Goal: Task Accomplishment & Management: Manage account settings

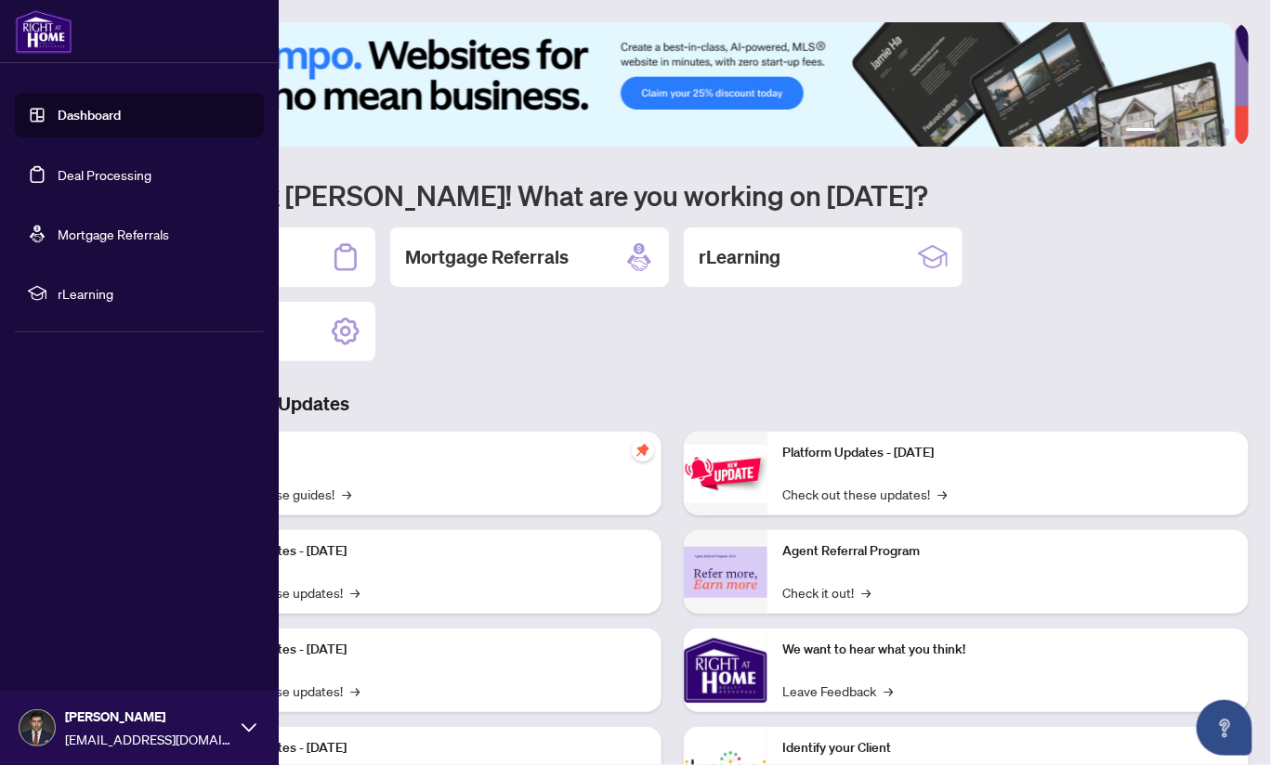
click at [71, 124] on link "Dashboard" at bounding box center [89, 115] width 63 height 17
click at [110, 180] on link "Deal Processing" at bounding box center [105, 174] width 94 height 17
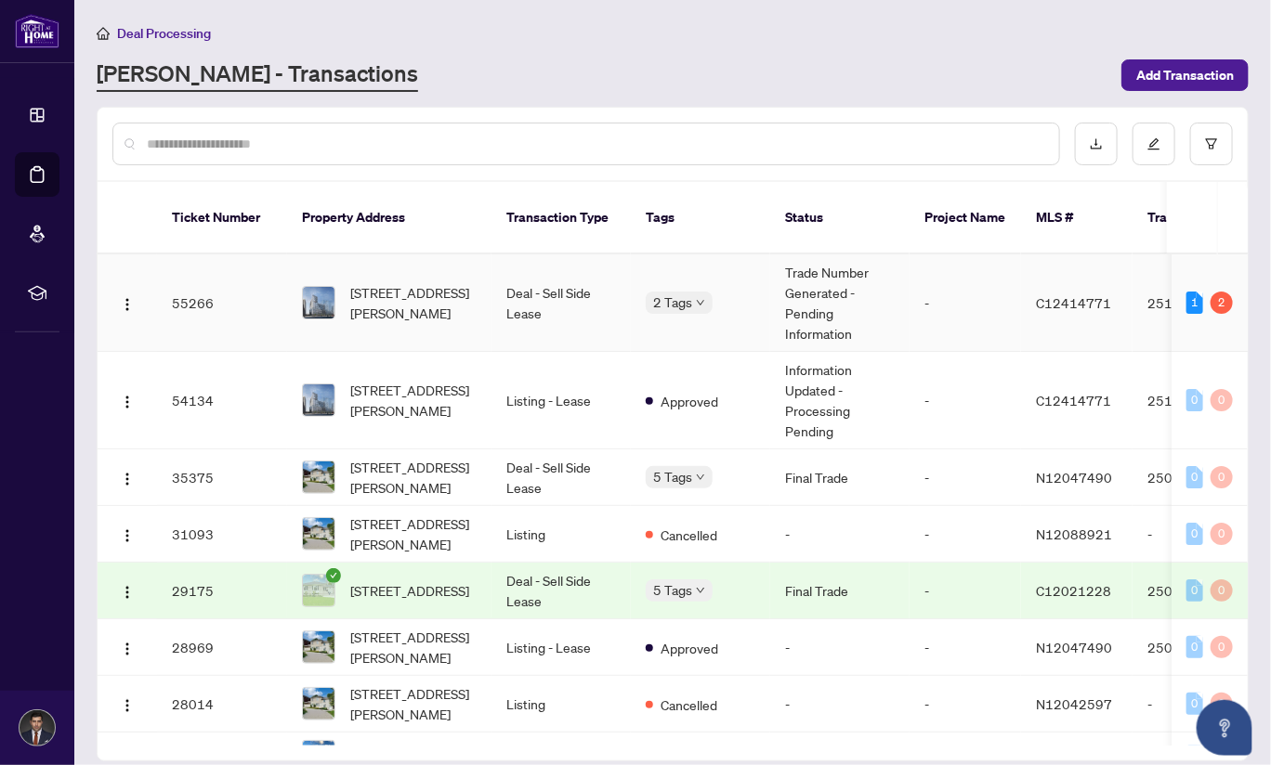
click at [506, 268] on td "Deal - Sell Side Lease" at bounding box center [560, 304] width 139 height 98
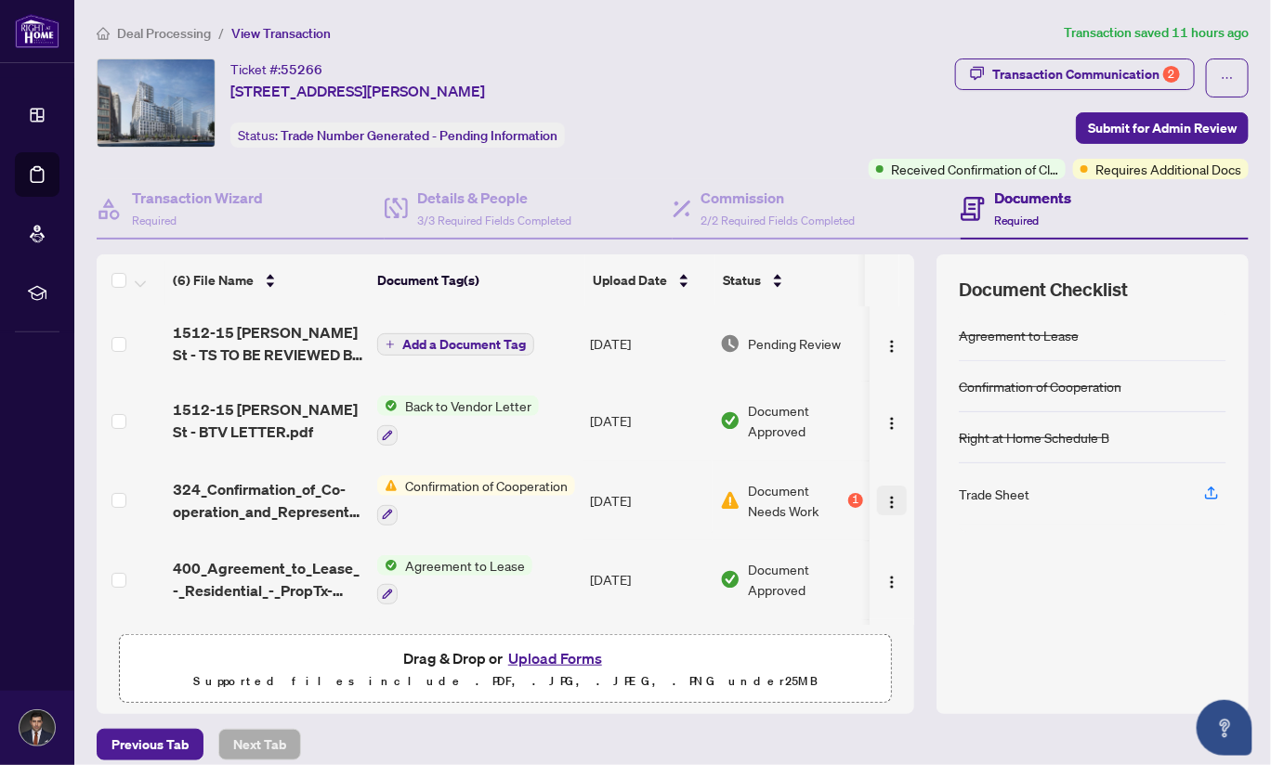
click at [884, 500] on img "button" at bounding box center [891, 502] width 15 height 15
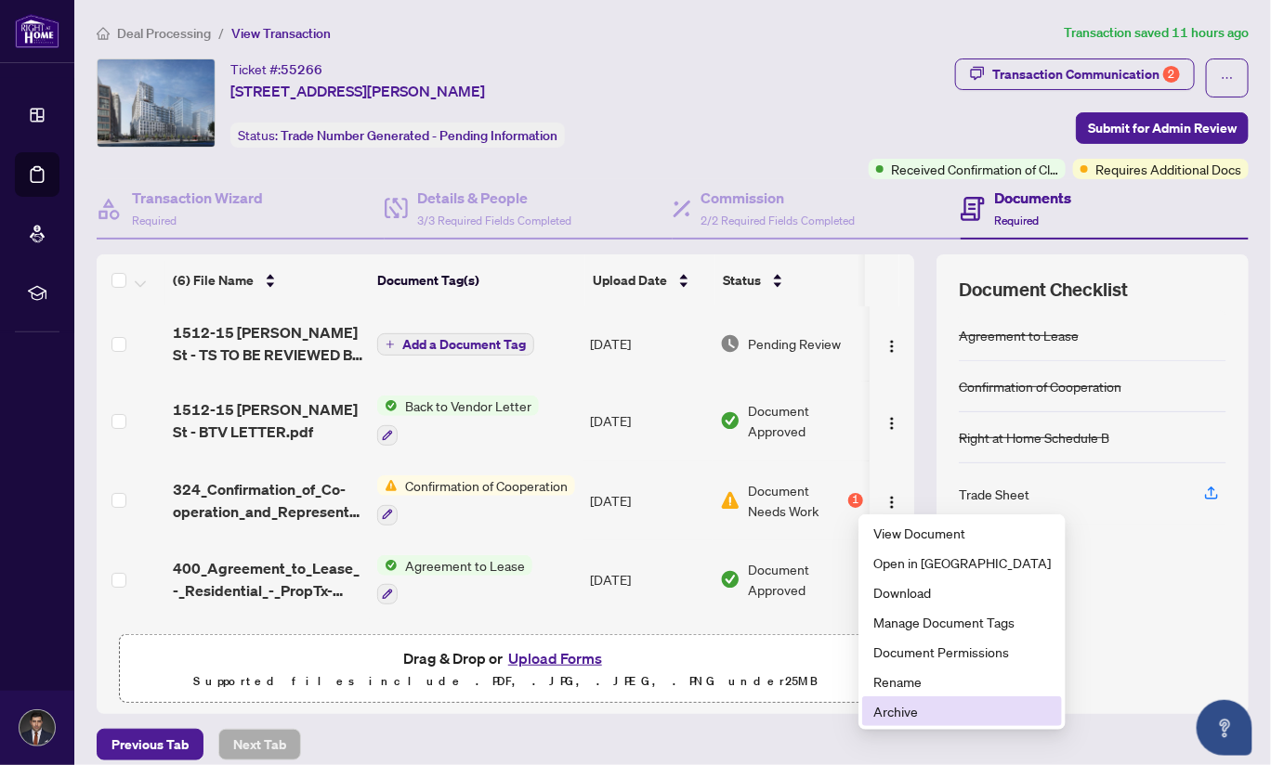
click at [919, 717] on span "Archive" at bounding box center [961, 711] width 177 height 20
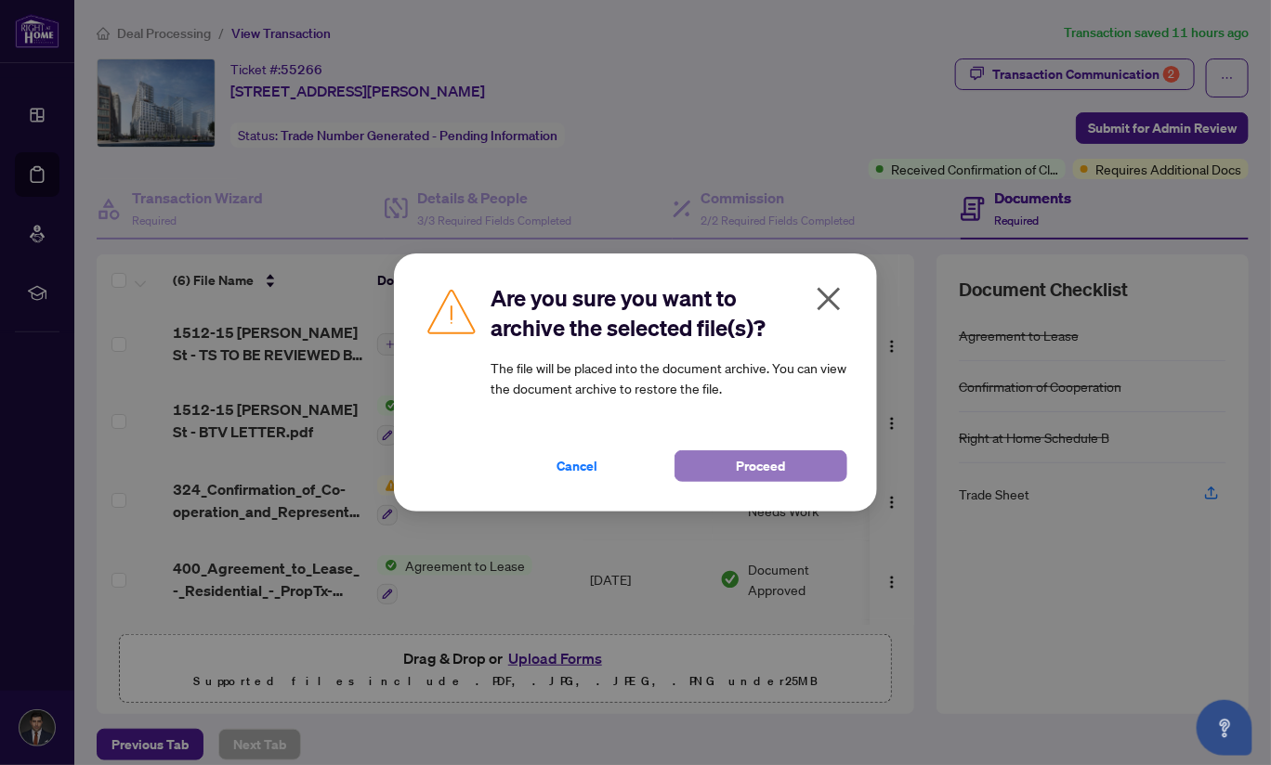
click at [797, 473] on button "Proceed" at bounding box center [760, 467] width 173 height 32
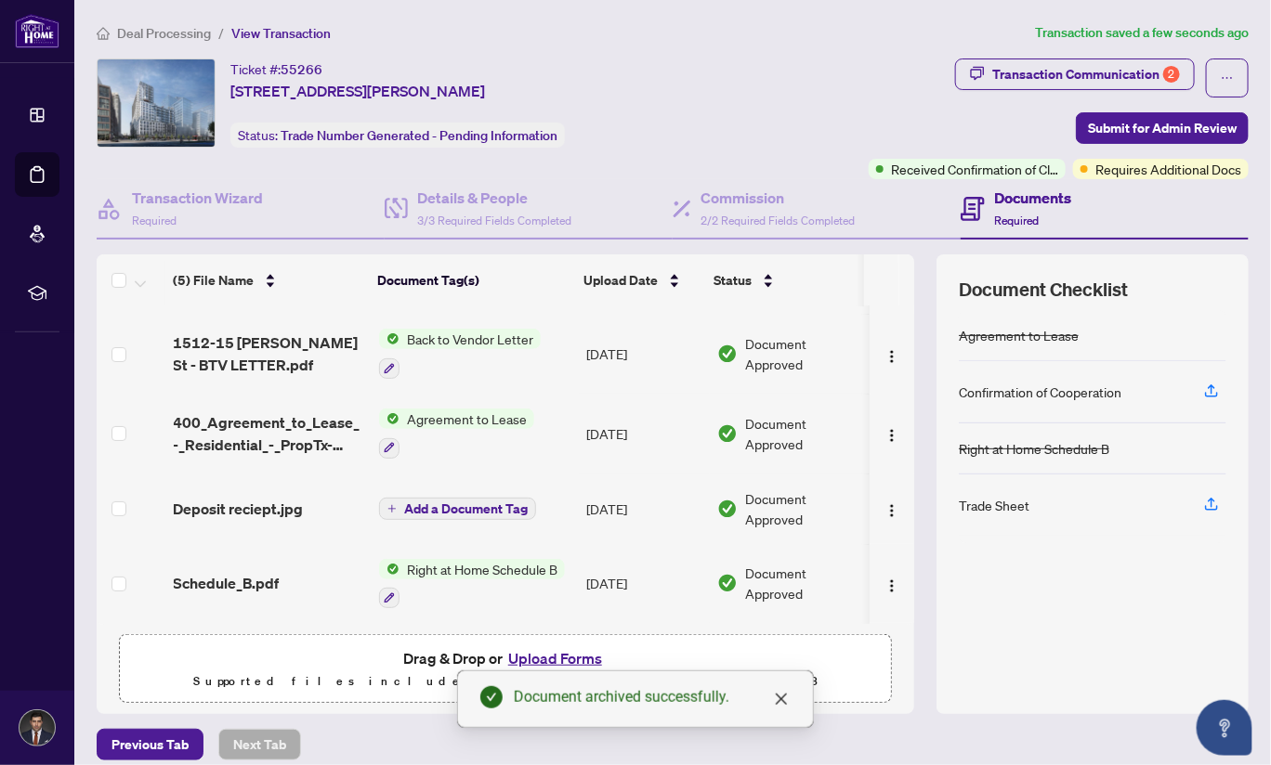
scroll to position [67, 0]
click at [565, 660] on button "Upload Forms" at bounding box center [555, 659] width 105 height 24
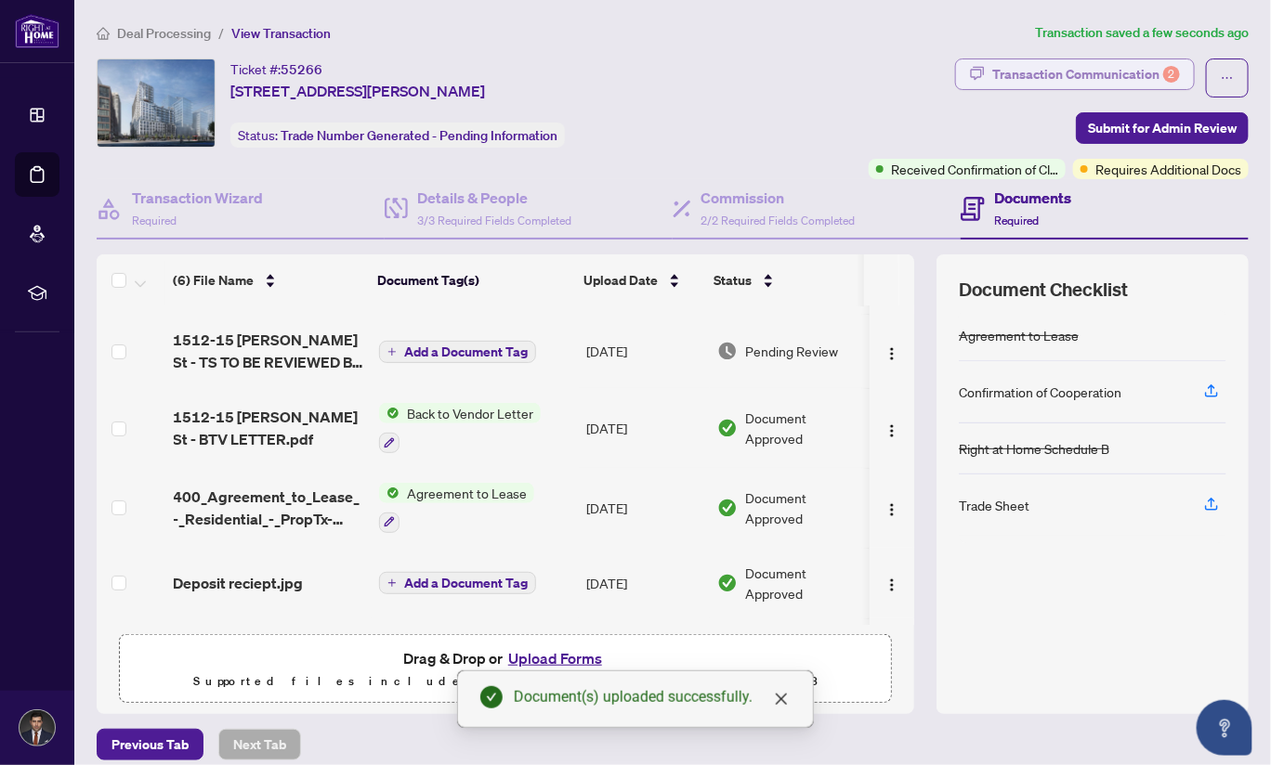
click at [1132, 69] on div "Transaction Communication 2" at bounding box center [1086, 74] width 188 height 30
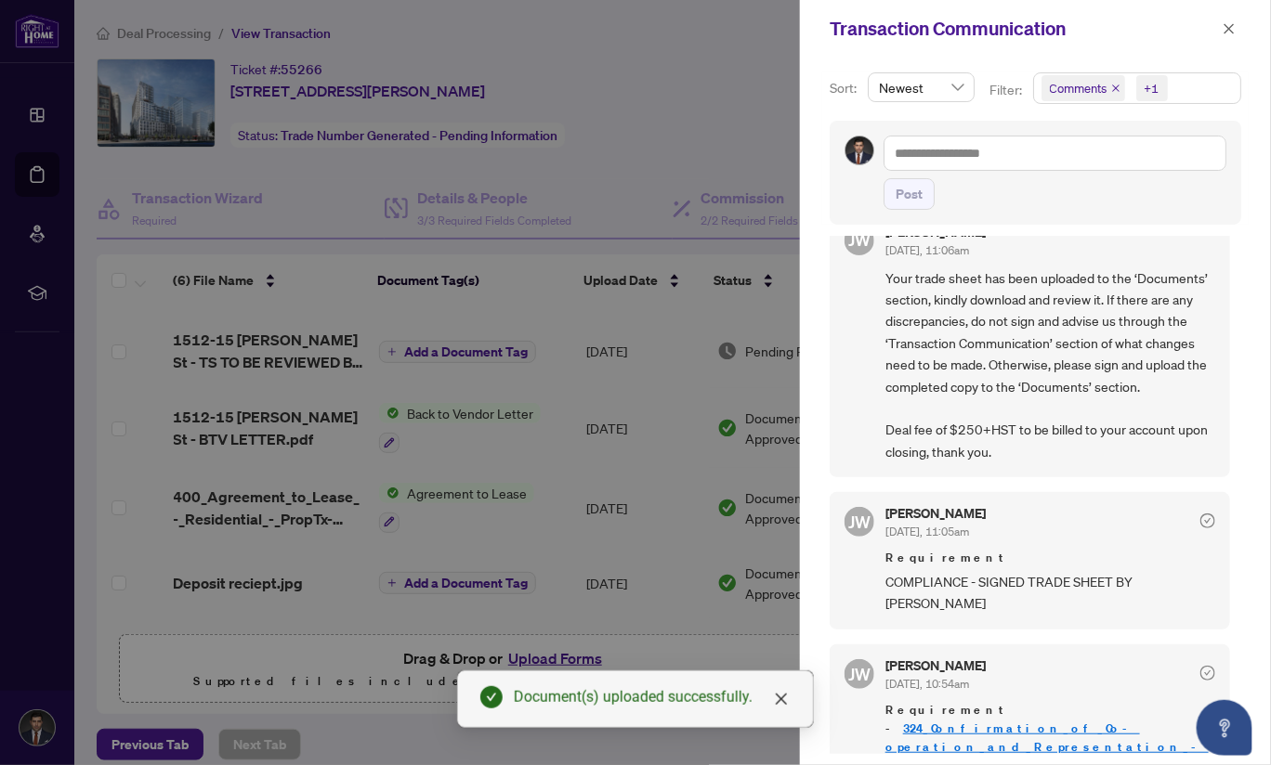
scroll to position [98, 0]
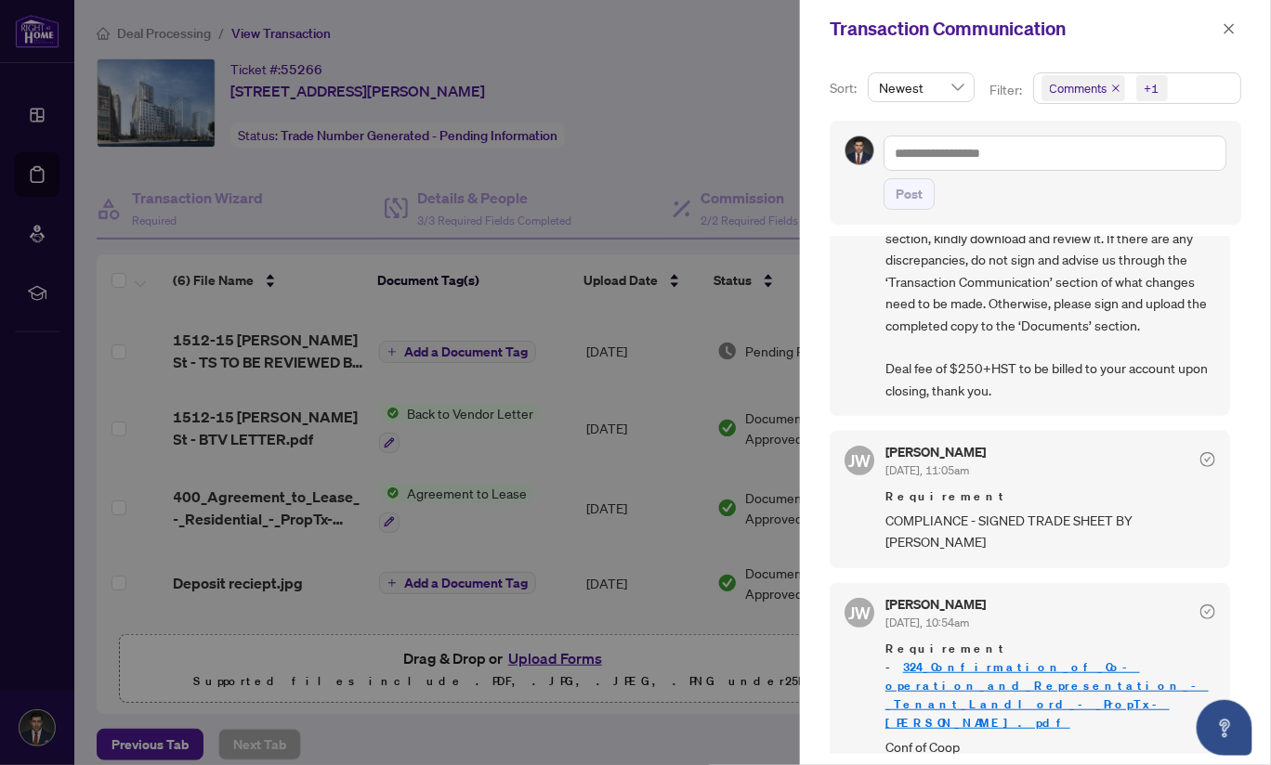
click at [757, 157] on div at bounding box center [635, 382] width 1271 height 765
click at [1229, 24] on icon "close" at bounding box center [1228, 28] width 13 height 13
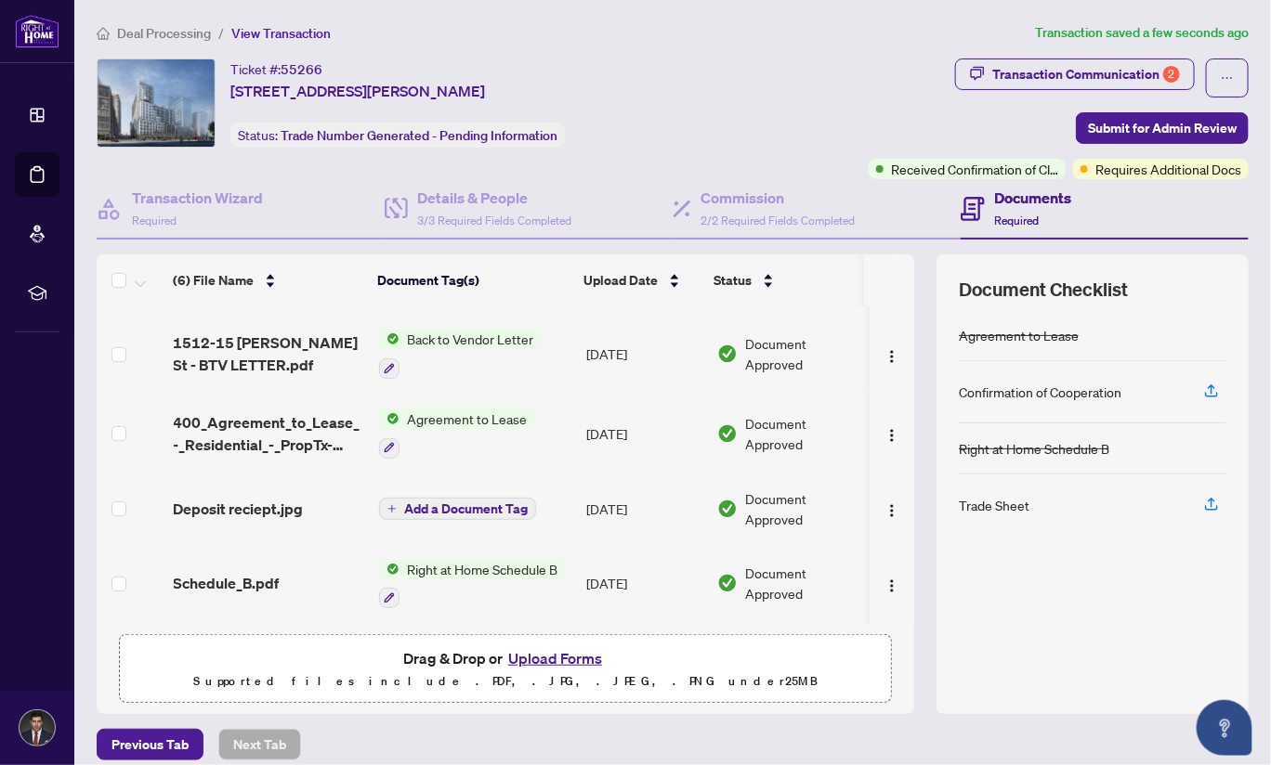
scroll to position [141, 0]
click at [226, 212] on div "Transaction Wizard Required" at bounding box center [197, 209] width 131 height 44
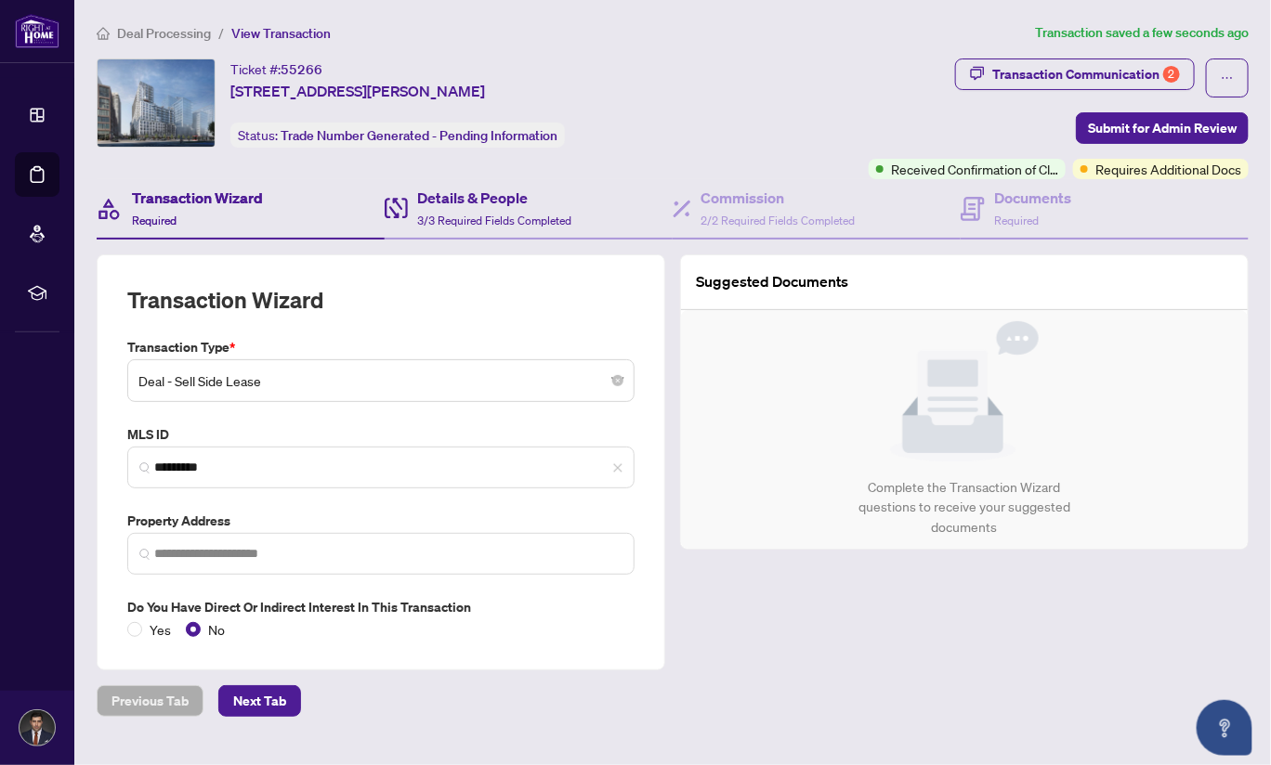
type input "**********"
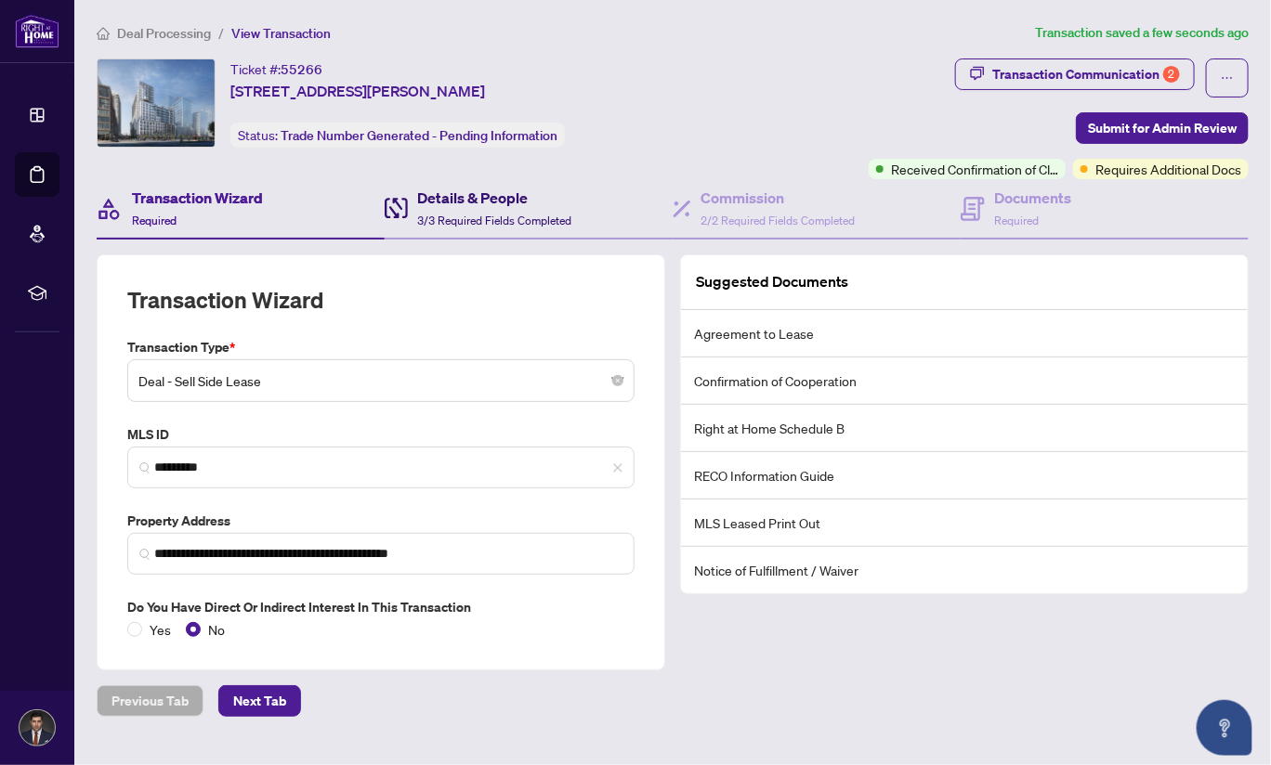
click at [494, 214] on span "3/3 Required Fields Completed" at bounding box center [494, 221] width 154 height 14
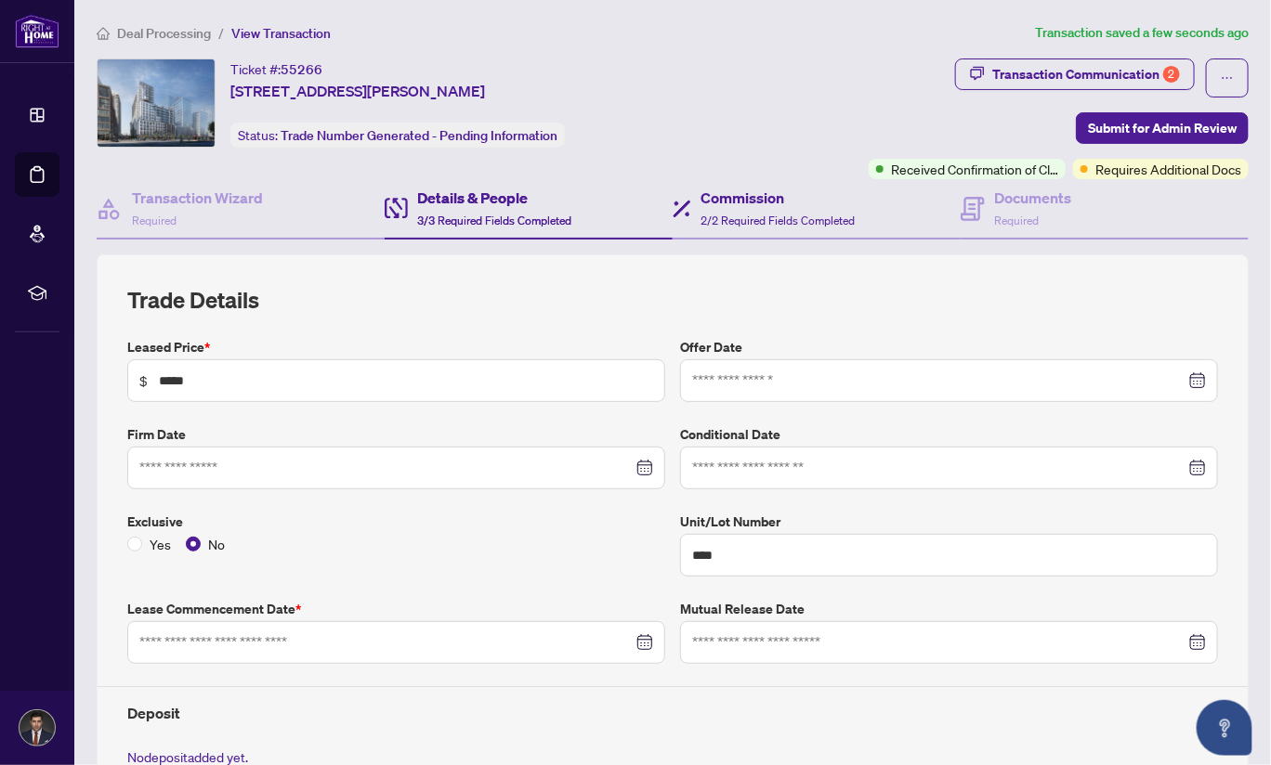
type input "**********"
click at [742, 201] on h4 "Commission" at bounding box center [777, 198] width 154 height 22
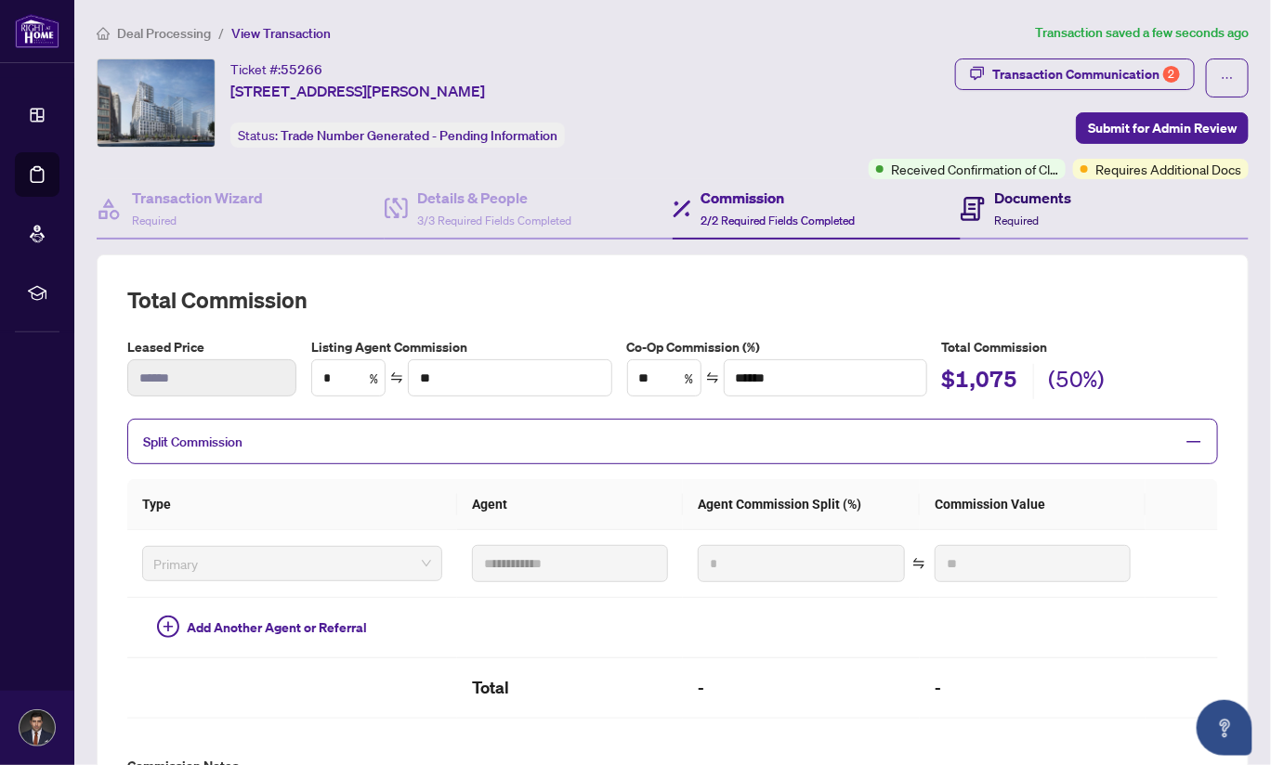
click at [1034, 228] on div "Documents Required" at bounding box center [1032, 209] width 77 height 44
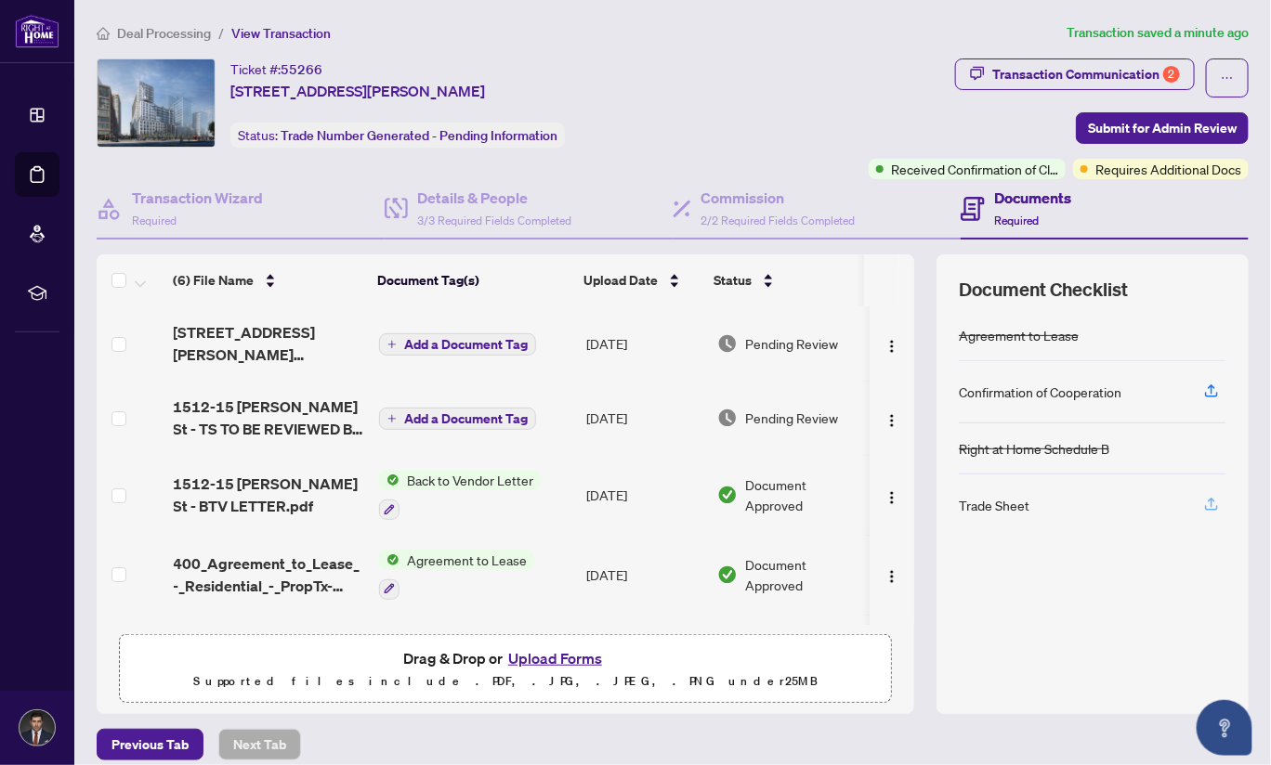
click at [1203, 497] on icon "button" at bounding box center [1211, 504] width 17 height 17
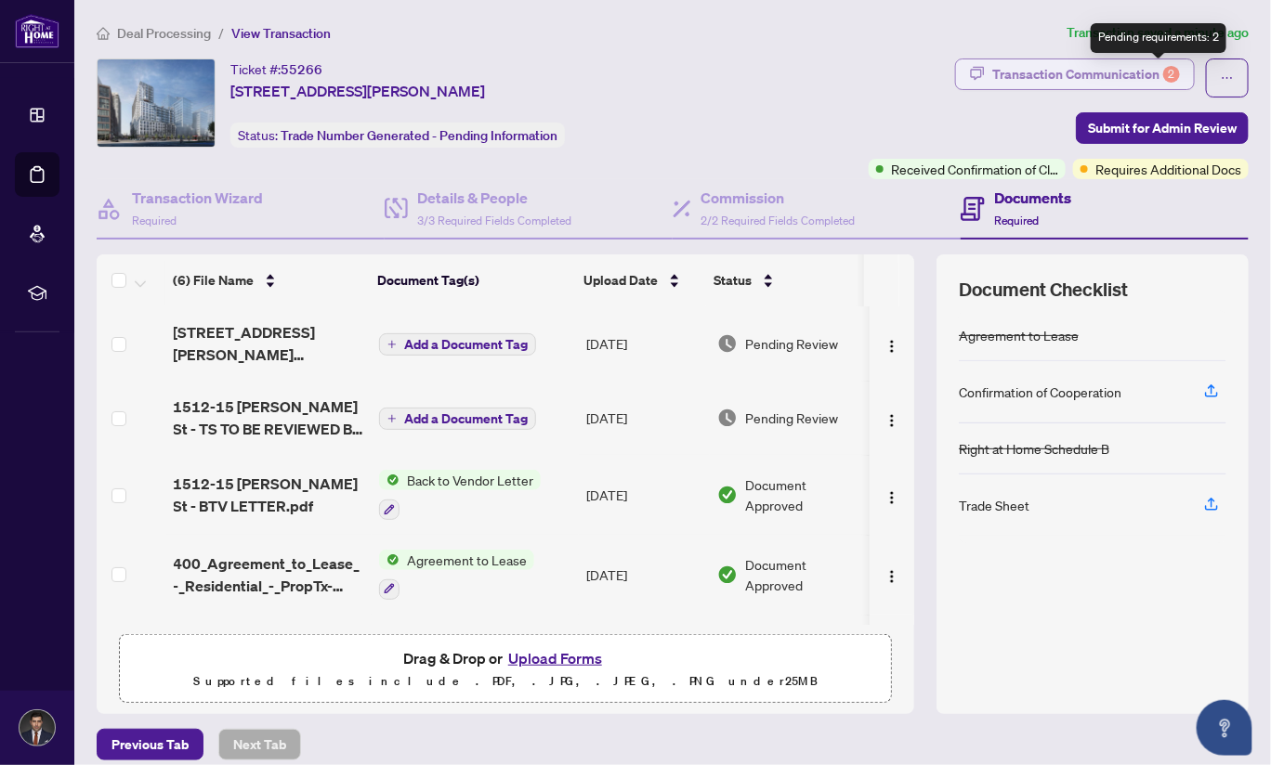
click at [1163, 71] on div "2" at bounding box center [1171, 74] width 17 height 17
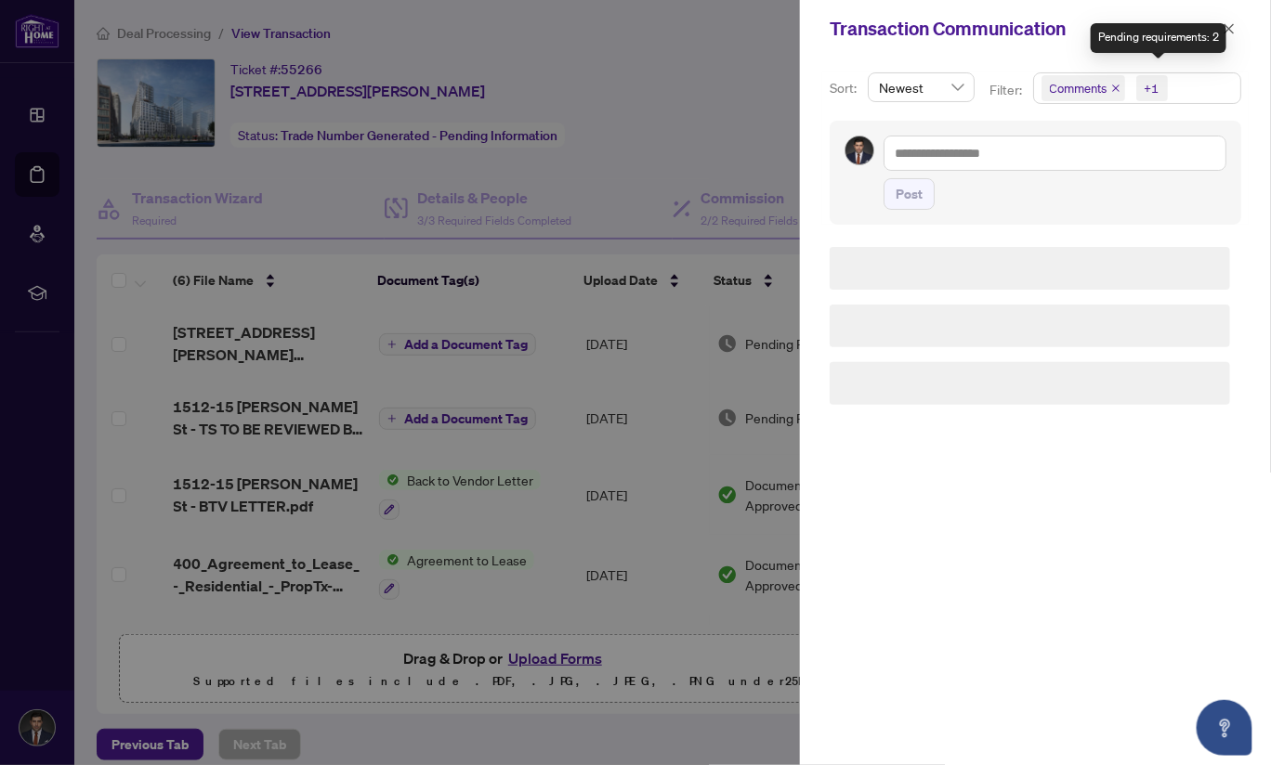
type textarea "**********"
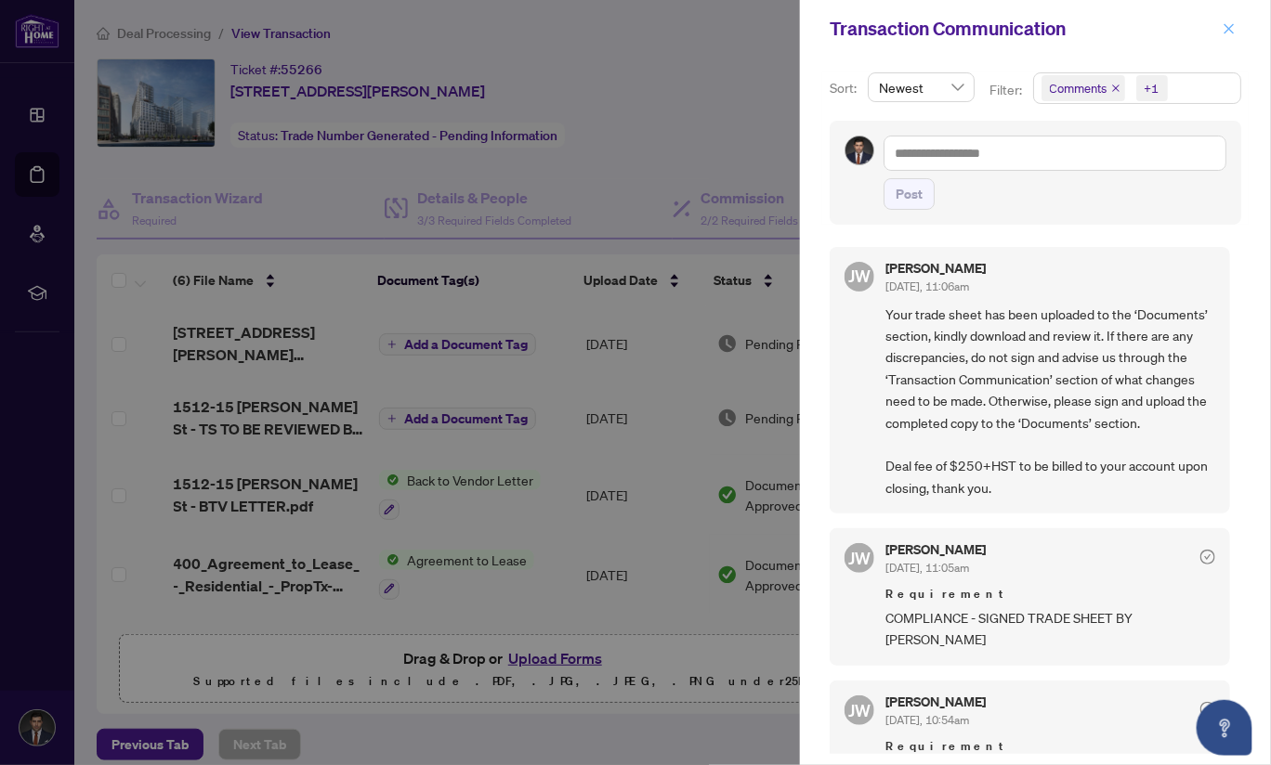
click at [1229, 24] on icon "close" at bounding box center [1228, 28] width 13 height 13
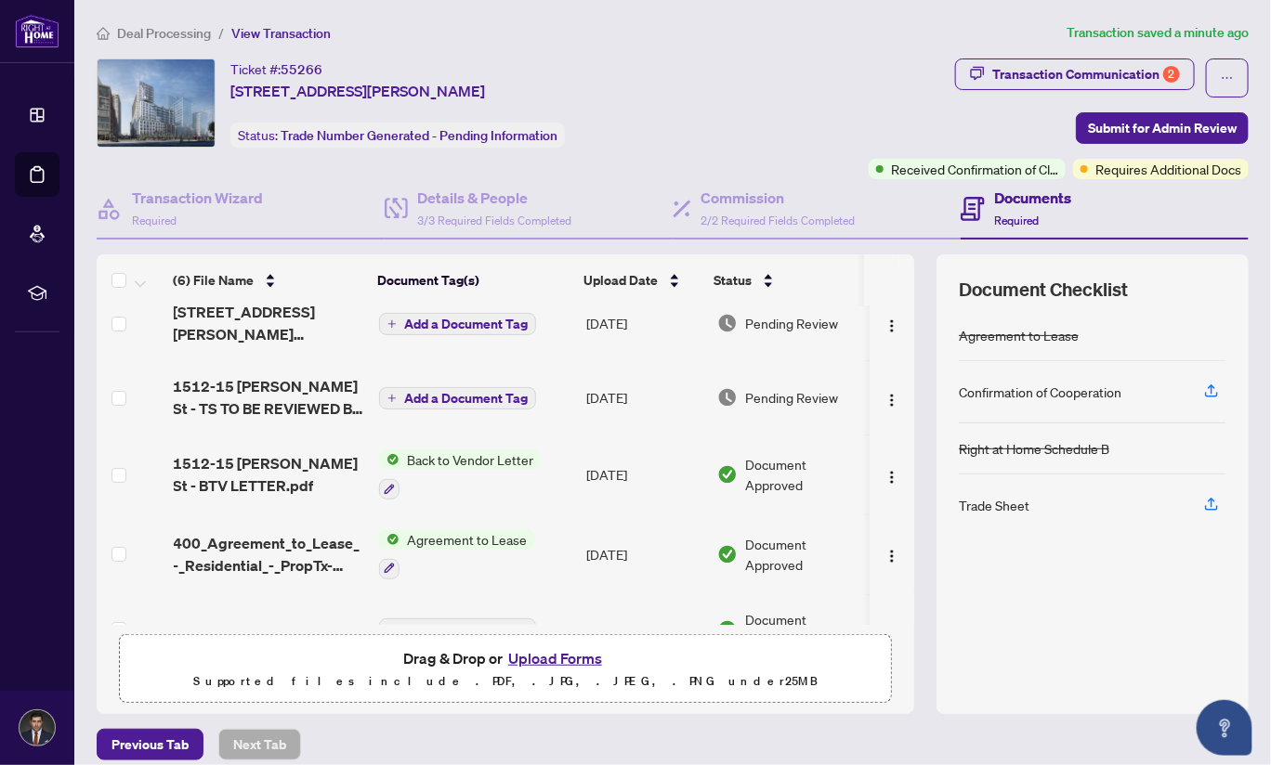
scroll to position [19, 0]
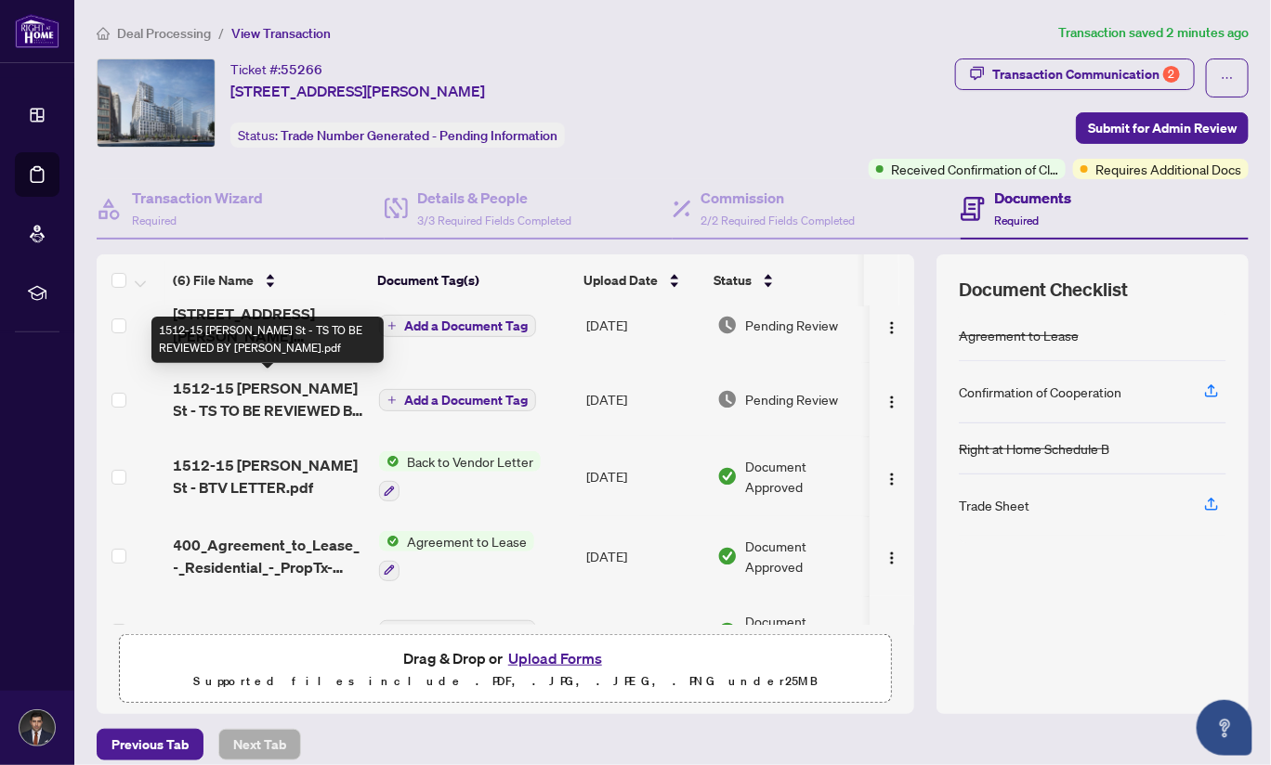
click at [224, 397] on span "1512-15 [PERSON_NAME] St - TS TO BE REVIEWED BY [PERSON_NAME].pdf" at bounding box center [269, 399] width 190 height 45
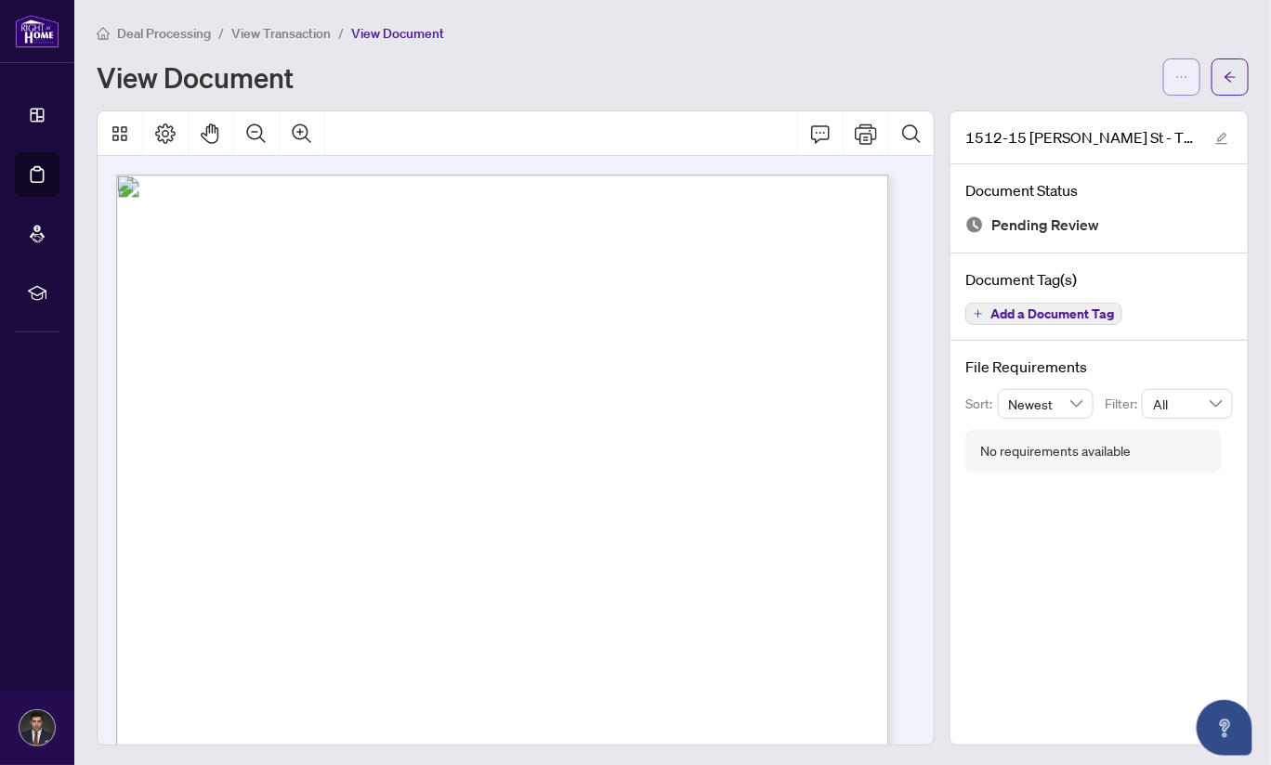
click at [1175, 80] on icon "ellipsis" at bounding box center [1181, 77] width 13 height 13
click at [1070, 124] on span "Download" at bounding box center [1100, 117] width 141 height 20
click at [1222, 43] on div "Deal Processing / View Transaction / View Document View Document" at bounding box center [673, 58] width 1152 height 73
click at [259, 33] on span "View Transaction" at bounding box center [280, 33] width 99 height 17
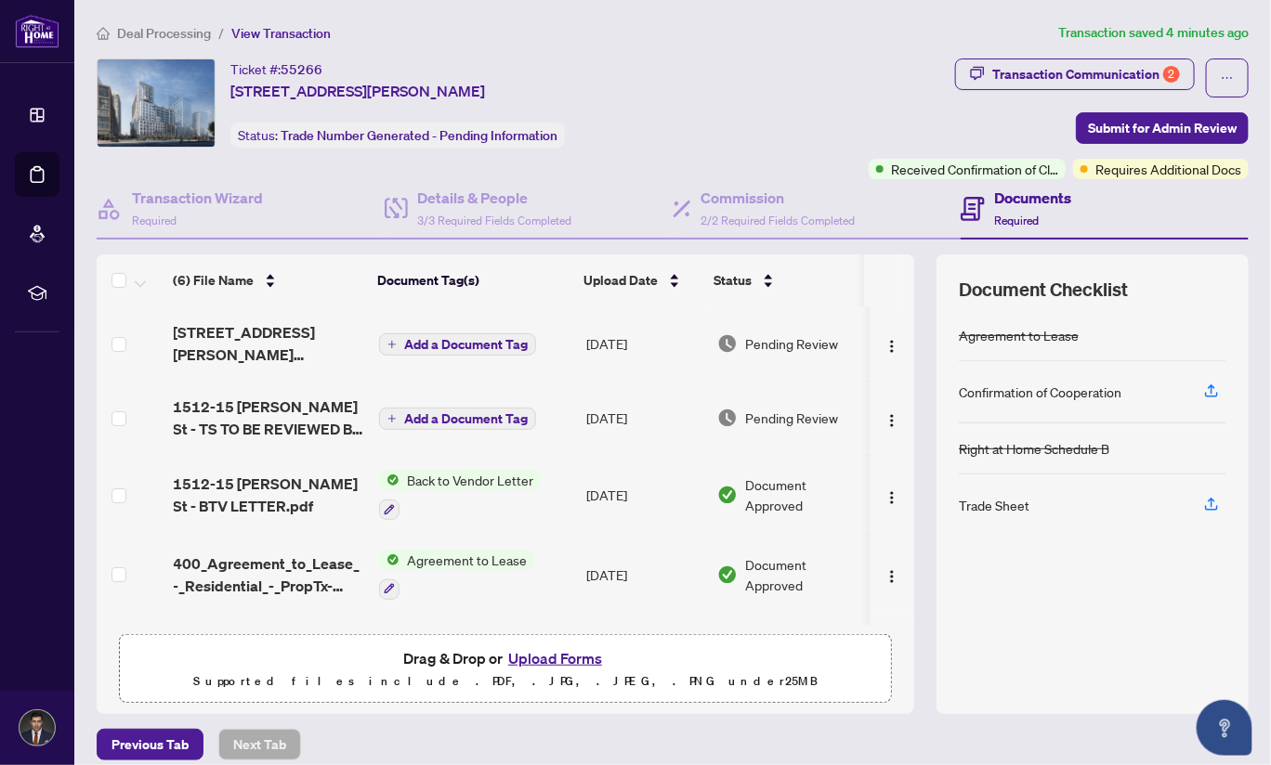
click at [575, 653] on button "Upload Forms" at bounding box center [555, 659] width 105 height 24
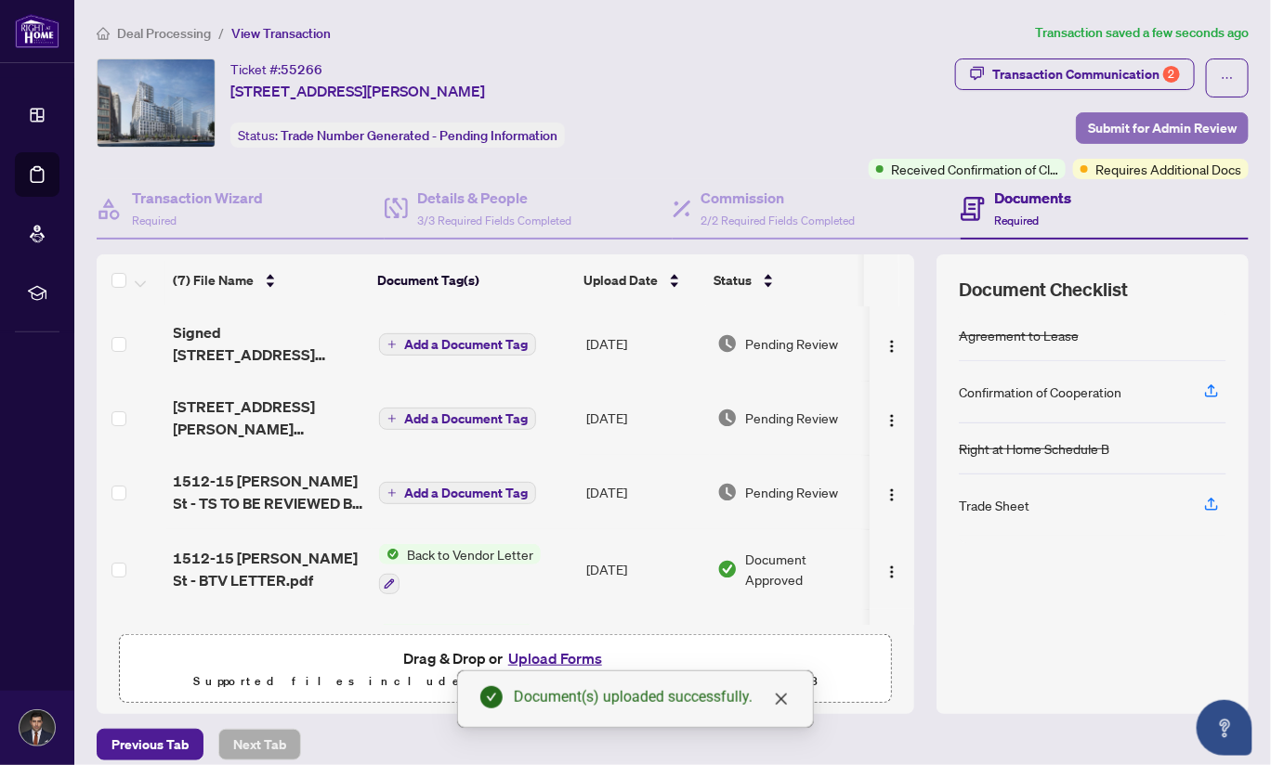
click at [1188, 124] on span "Submit for Admin Review" at bounding box center [1162, 128] width 149 height 30
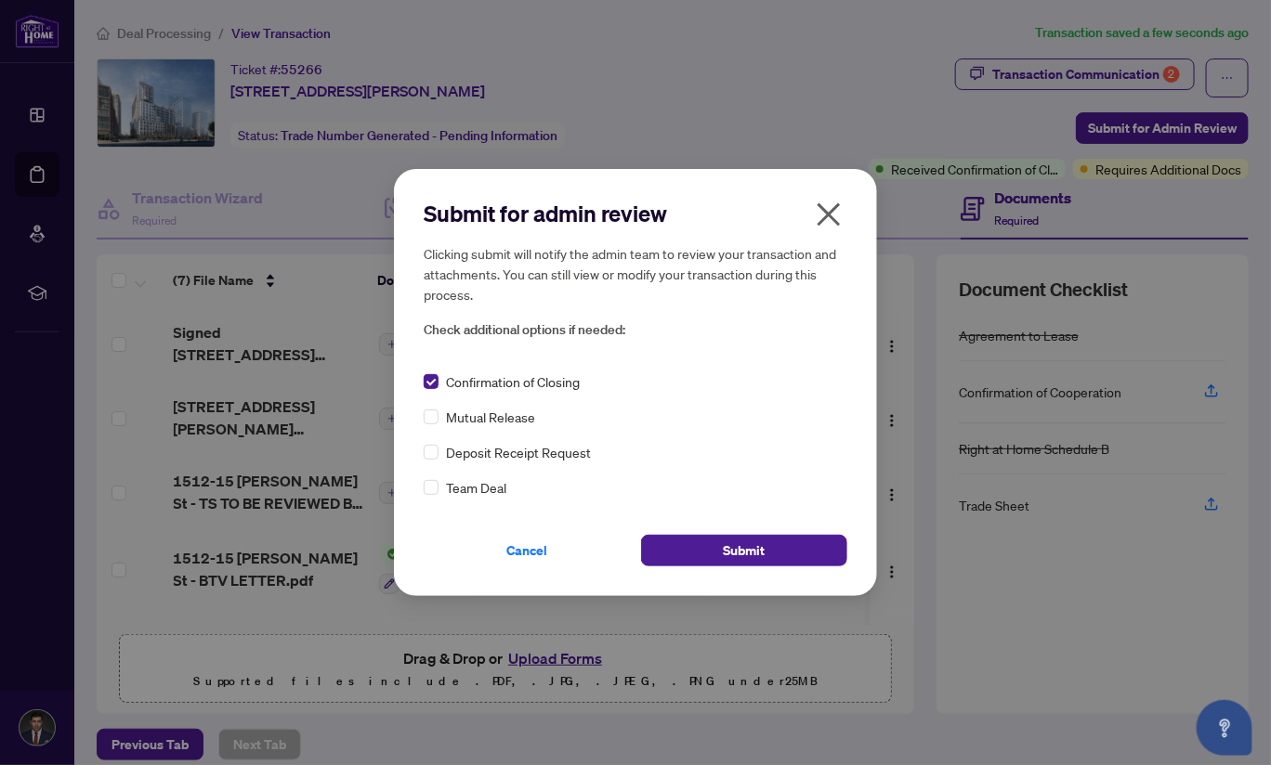
click at [454, 482] on span "Team Deal" at bounding box center [476, 487] width 60 height 20
click at [683, 546] on button "Submit" at bounding box center [744, 551] width 206 height 32
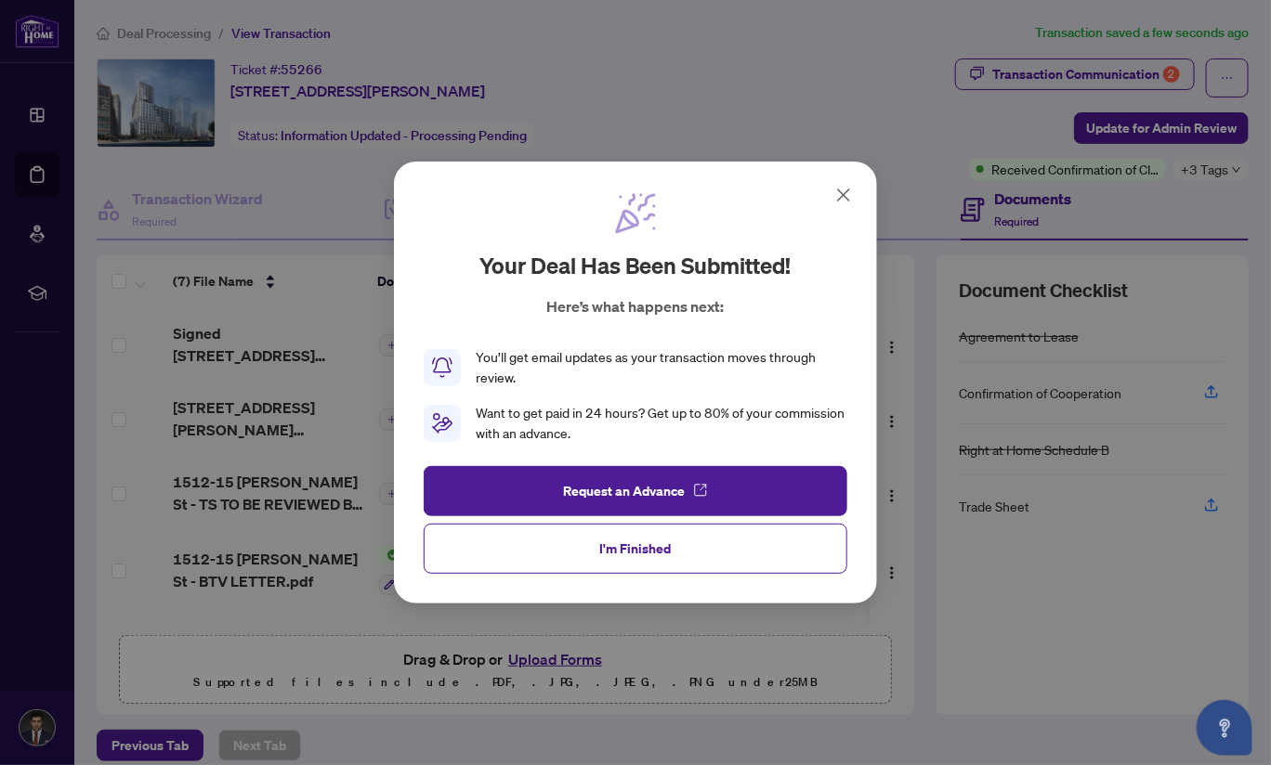
click at [849, 196] on icon at bounding box center [843, 195] width 22 height 22
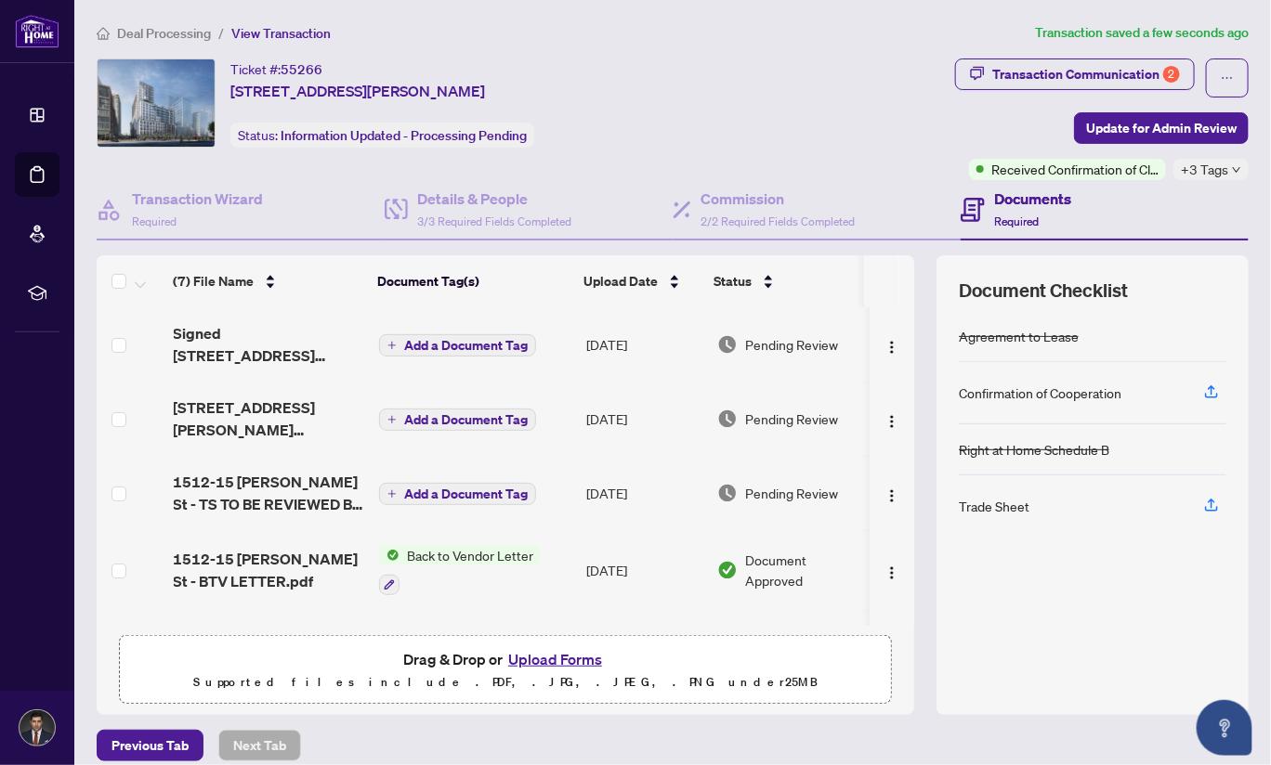
click at [190, 34] on span "Deal Processing" at bounding box center [164, 33] width 94 height 17
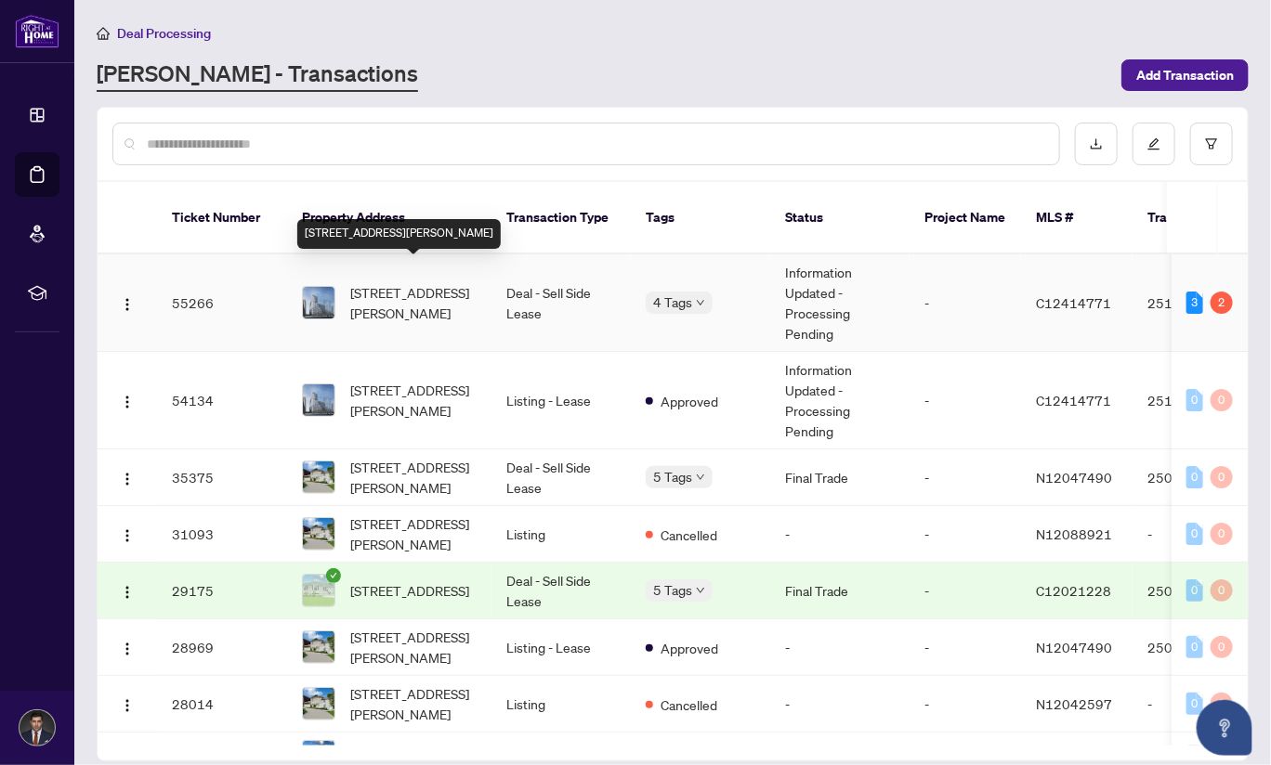
click at [458, 283] on span "[STREET_ADDRESS][PERSON_NAME]" at bounding box center [413, 302] width 126 height 41
